Goal: Transaction & Acquisition: Purchase product/service

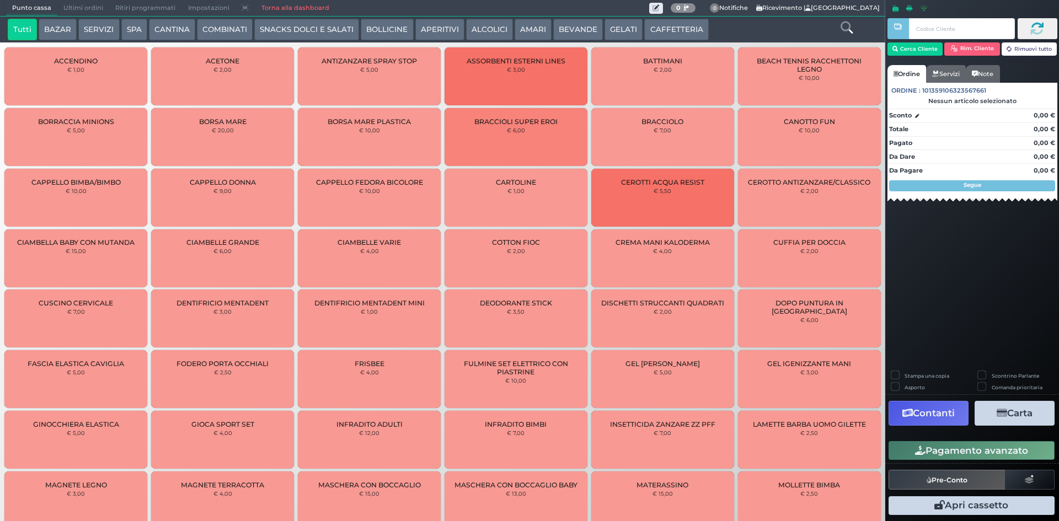
click at [130, 30] on button "SPA" at bounding box center [134, 30] width 26 height 22
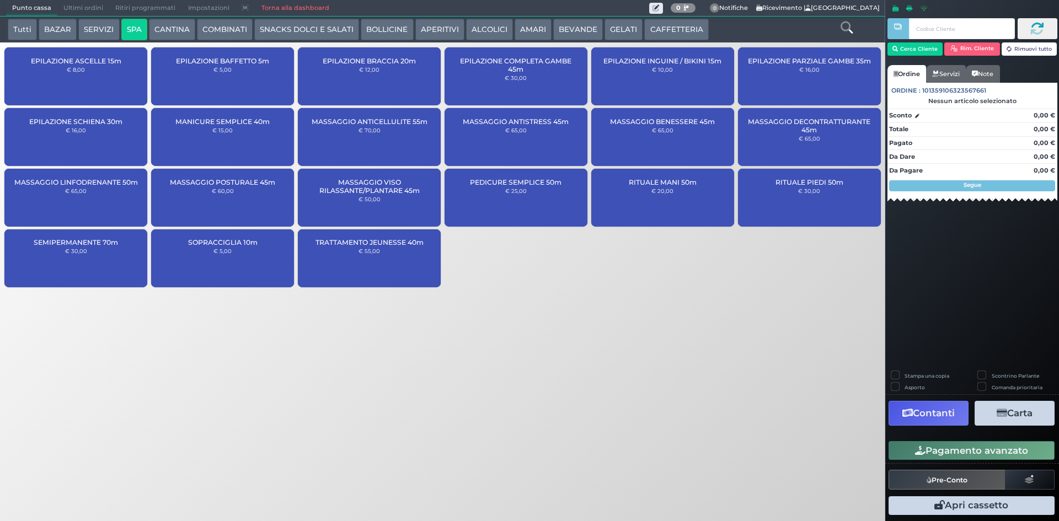
click at [551, 195] on div "PEDICURE SEMPLICE 50m € 25,00" at bounding box center [515, 198] width 143 height 58
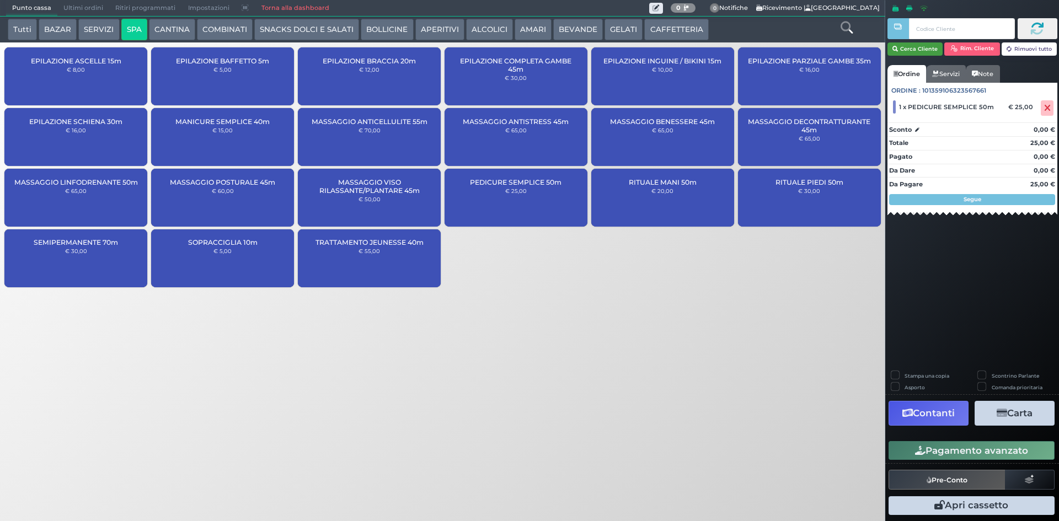
click at [912, 49] on button "Cerca Cliente" at bounding box center [915, 48] width 56 height 13
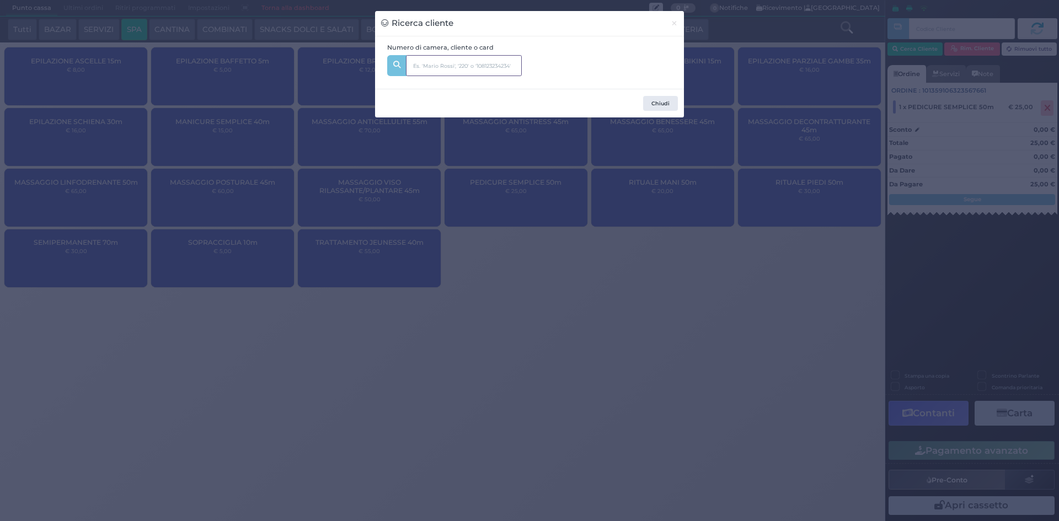
click at [466, 65] on input "text" at bounding box center [464, 65] width 116 height 21
type input "133"
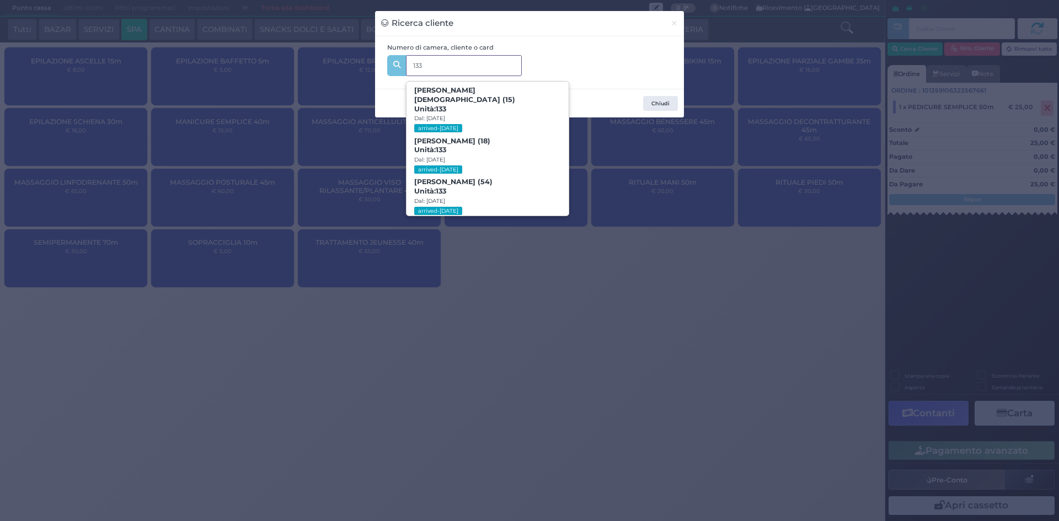
click at [508, 181] on span "ISABELLA CARBONE (54) Unità: 133 Dal: 23/08/2025 arrived-today" at bounding box center [487, 196] width 162 height 41
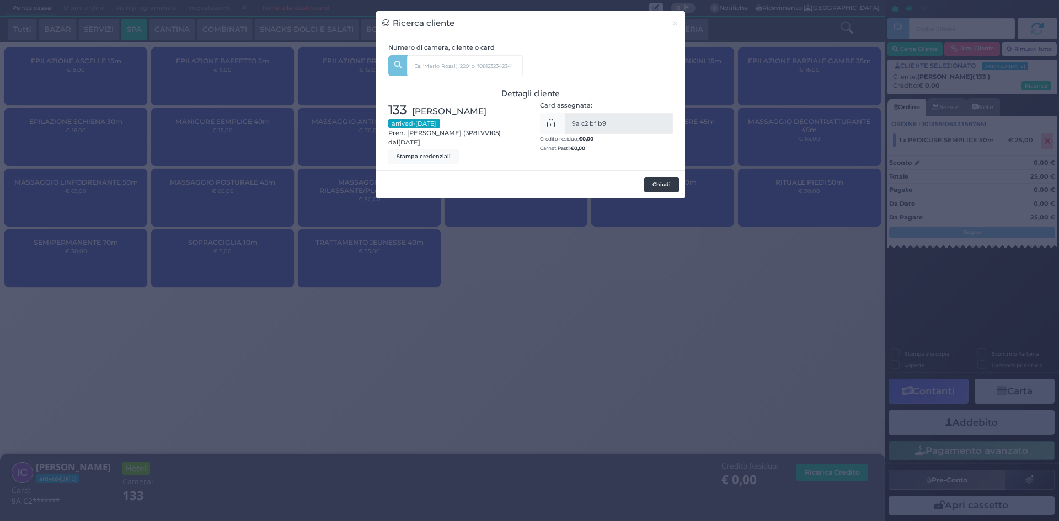
click at [664, 184] on button "Chiudi" at bounding box center [661, 184] width 35 height 15
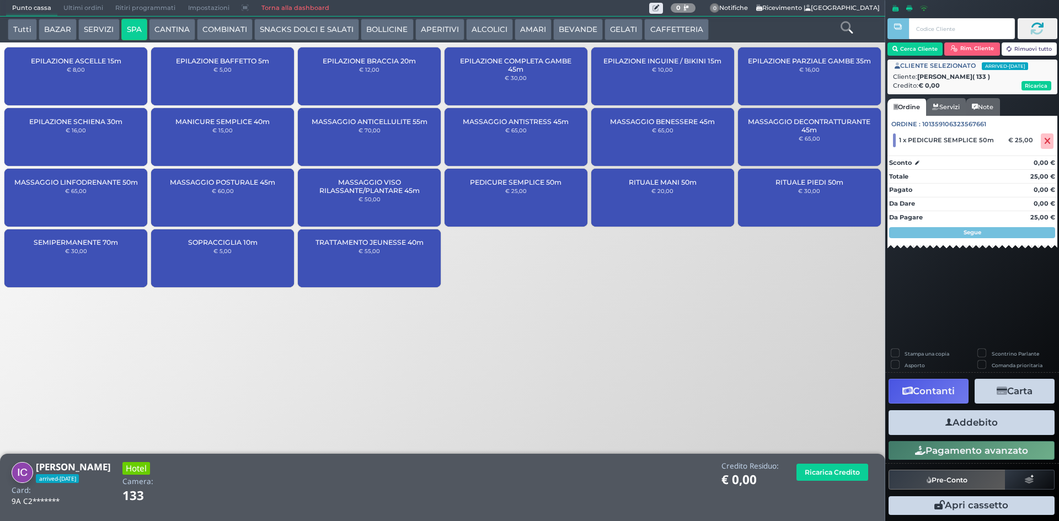
click at [991, 422] on button "Addebito" at bounding box center [971, 422] width 166 height 25
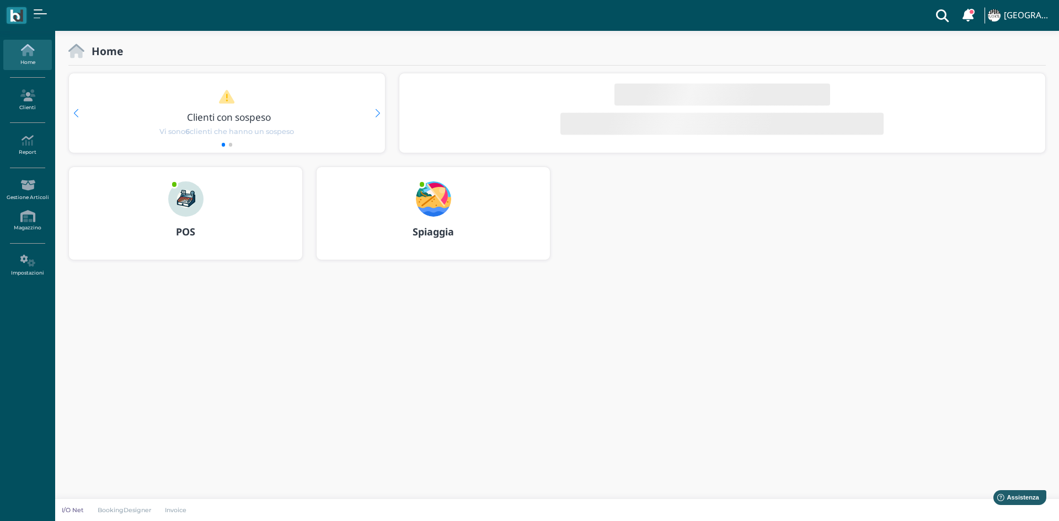
click at [442, 189] on img at bounding box center [433, 198] width 35 height 35
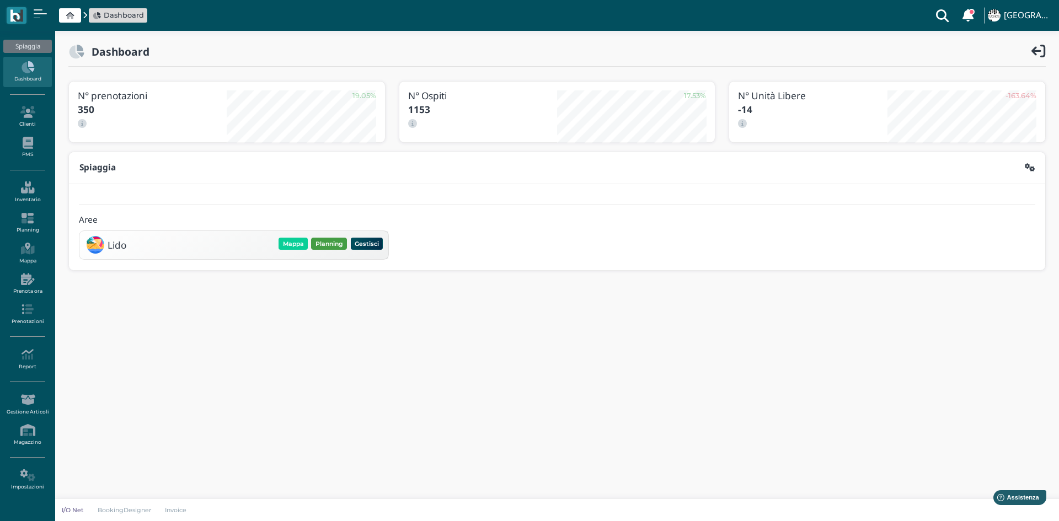
click at [325, 243] on button "Planning" at bounding box center [329, 244] width 36 height 12
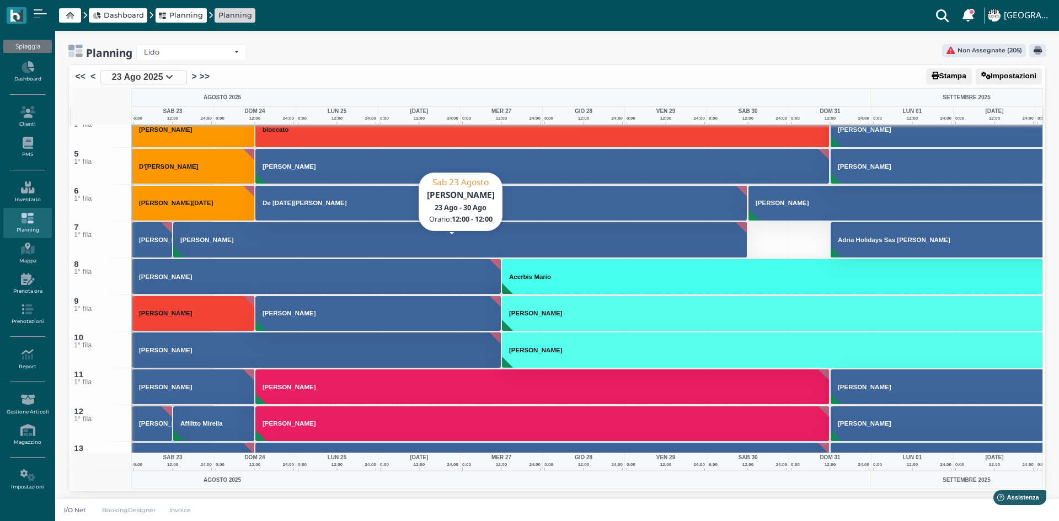
scroll to position [165, 0]
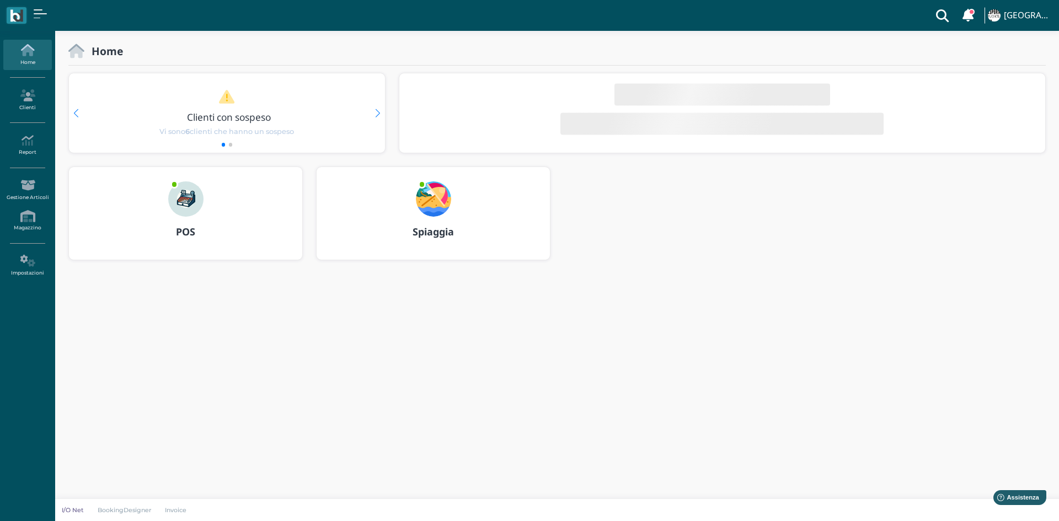
click at [441, 207] on img at bounding box center [433, 198] width 35 height 35
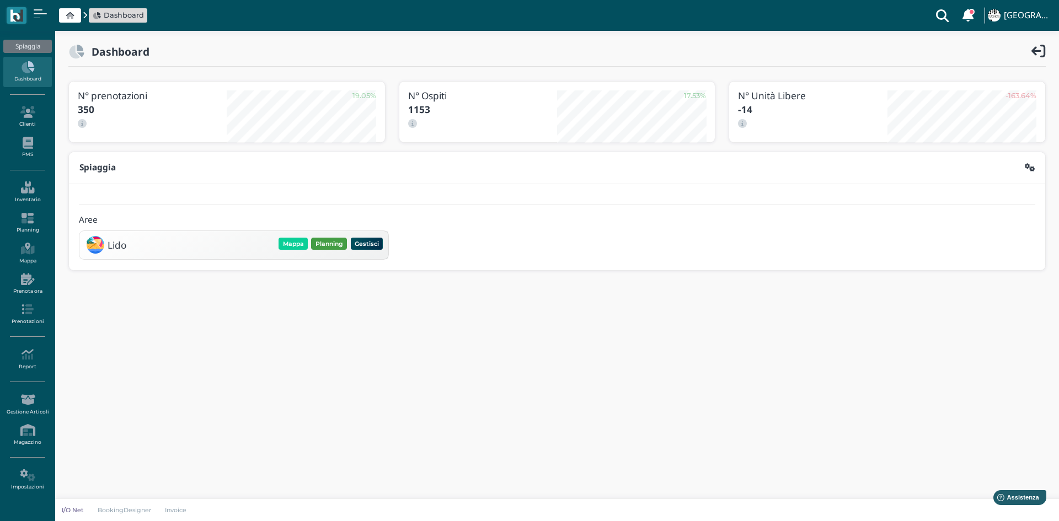
click at [323, 244] on button "Planning" at bounding box center [329, 244] width 36 height 12
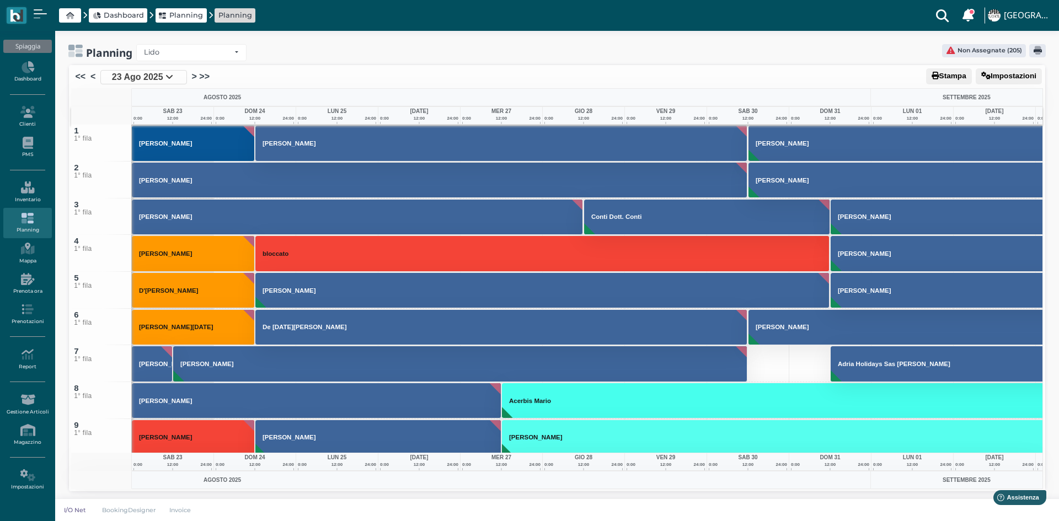
click at [19, 12] on img at bounding box center [16, 15] width 13 height 13
